Goal: Transaction & Acquisition: Purchase product/service

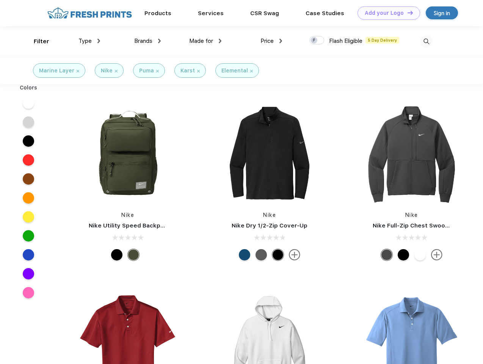
scroll to position [0, 0]
click at [386, 13] on link "Add your Logo Design Tool" at bounding box center [389, 12] width 63 height 13
click at [0, 0] on div "Design Tool" at bounding box center [0, 0] width 0 height 0
click at [407, 13] on link "Add your Logo Design Tool" at bounding box center [389, 12] width 63 height 13
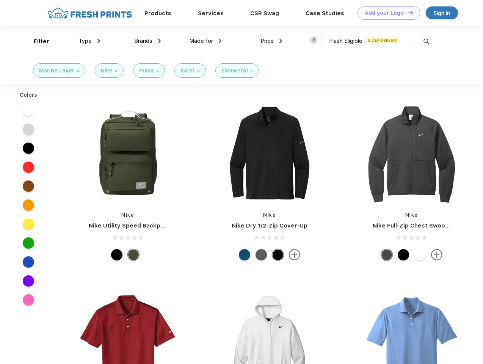
click at [36, 41] on div "Filter" at bounding box center [42, 41] width 16 height 9
click at [89, 41] on span "Type" at bounding box center [84, 41] width 13 height 7
click at [147, 41] on span "Brands" at bounding box center [143, 41] width 18 height 7
click at [205, 41] on span "Made for" at bounding box center [201, 41] width 24 height 7
click at [271, 41] on span "Price" at bounding box center [266, 41] width 13 height 7
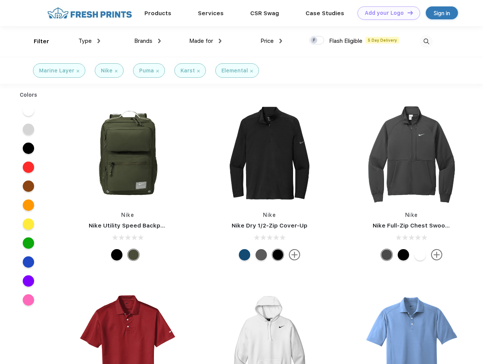
click at [317, 41] on div at bounding box center [316, 40] width 15 height 8
click at [314, 41] on input "checkbox" at bounding box center [311, 38] width 5 height 5
click at [426, 41] on img at bounding box center [426, 41] width 13 height 13
